Goal: Complete application form

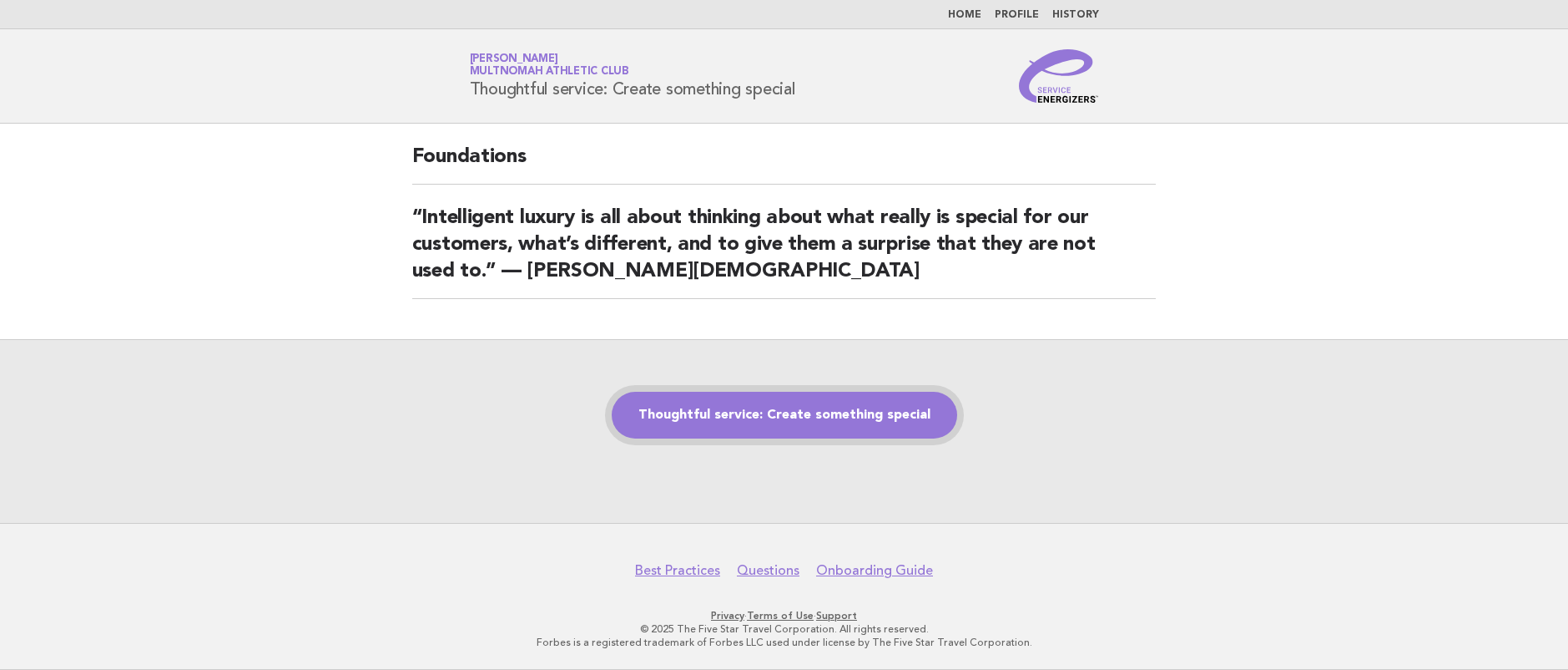
click at [759, 399] on link "Thoughtful service: Create something special" at bounding box center [785, 415] width 346 height 47
click at [802, 422] on link "Thoughtful service: Create something special" at bounding box center [785, 415] width 346 height 47
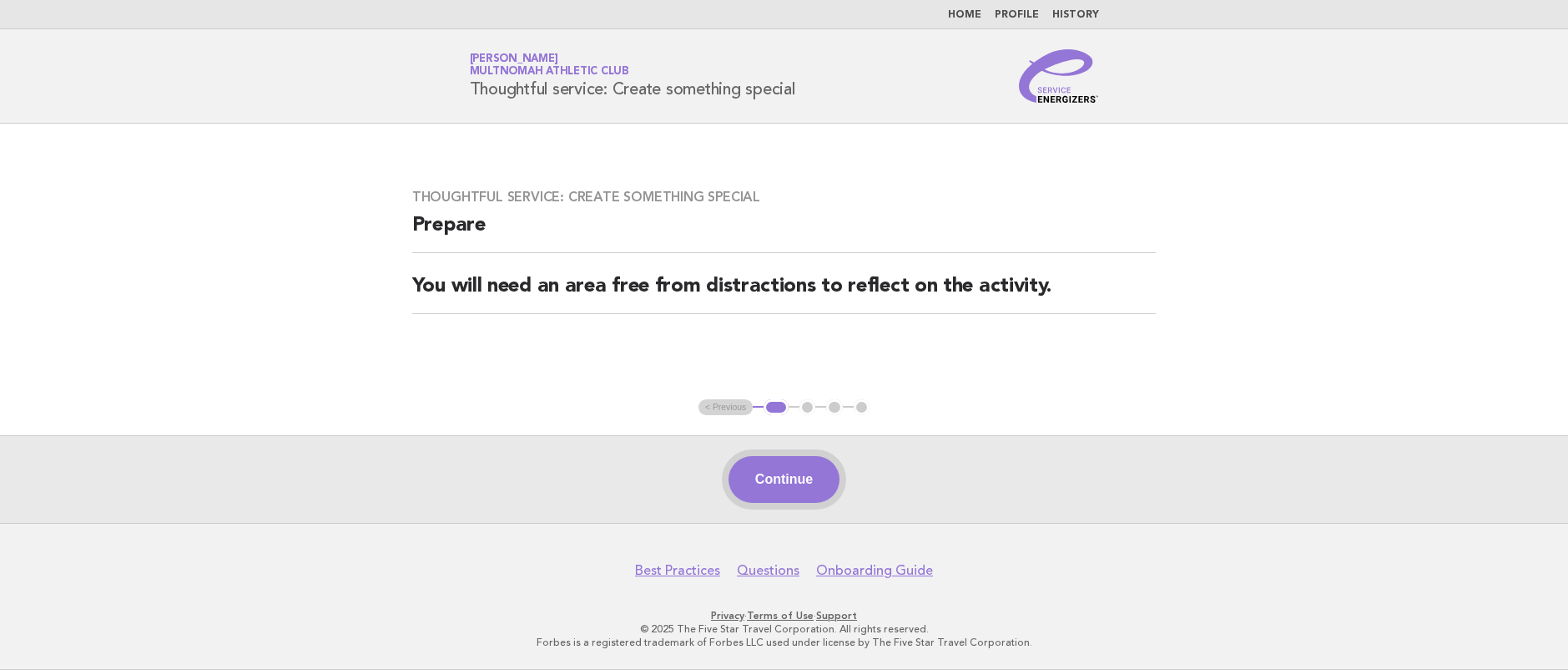
click at [814, 485] on button "Continue" at bounding box center [784, 479] width 111 height 47
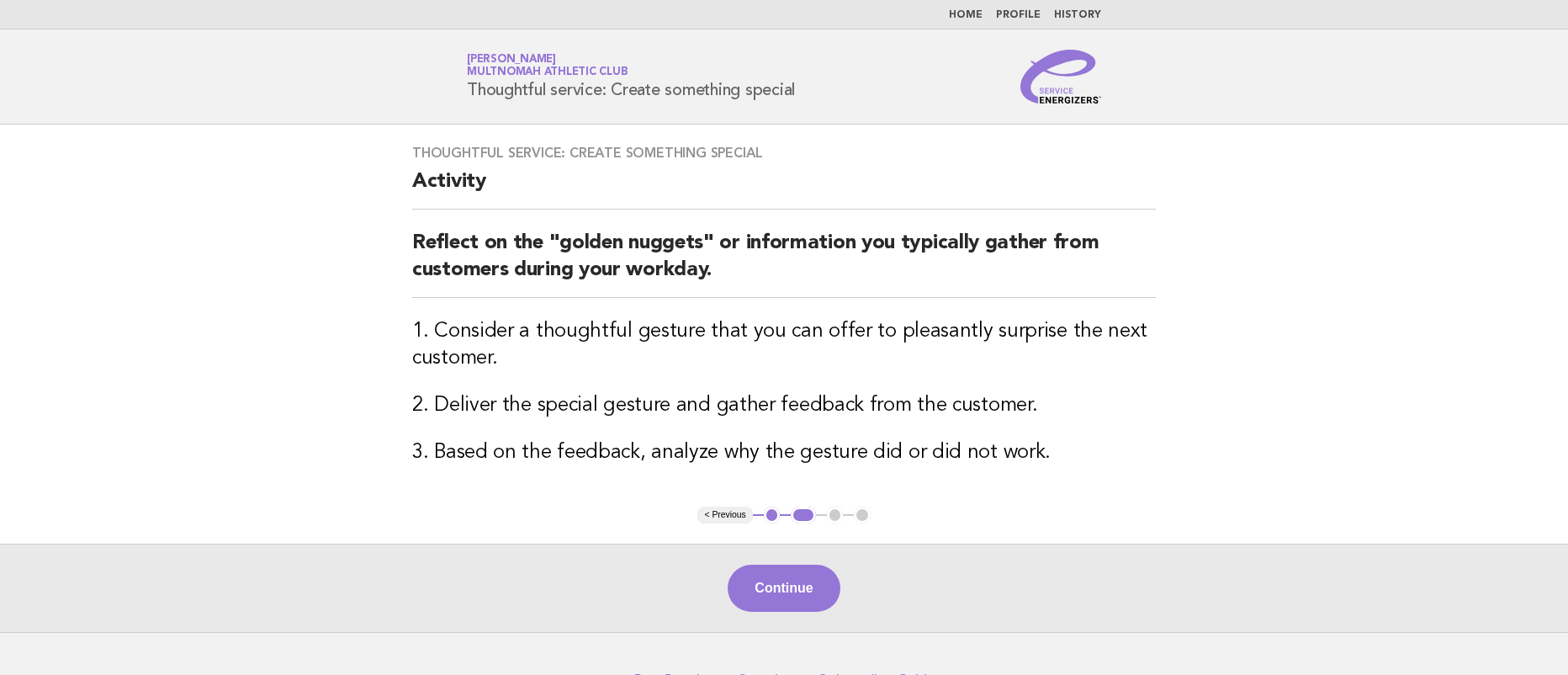
click at [779, 581] on button "Continue" at bounding box center [784, 588] width 112 height 47
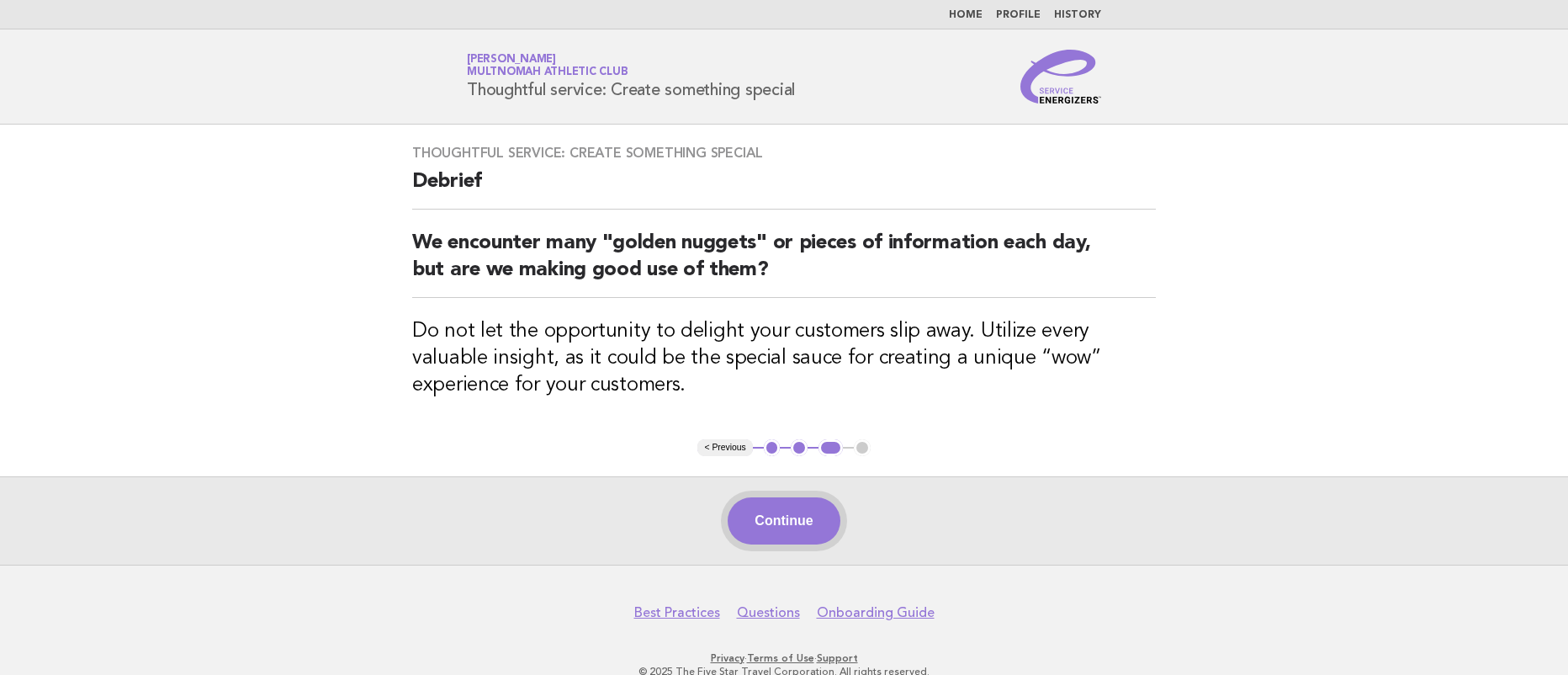
click at [798, 516] on button "Continue" at bounding box center [784, 520] width 112 height 47
